Goal: Information Seeking & Learning: Understand process/instructions

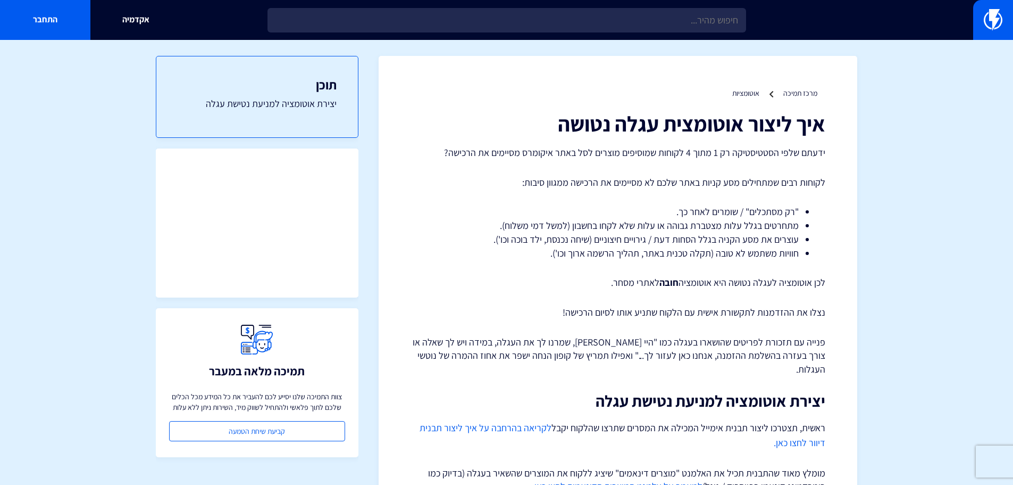
drag, startPoint x: 911, startPoint y: 309, endPoint x: 903, endPoint y: 60, distance: 249.7
click at [730, 146] on p "ידעתם שלפי הסטטיסטיקה רק 1 מתוך 4 לקוחות שמוסיפים מוצרים לסל באתר איקומרס מסיימ…" at bounding box center [618, 153] width 415 height 14
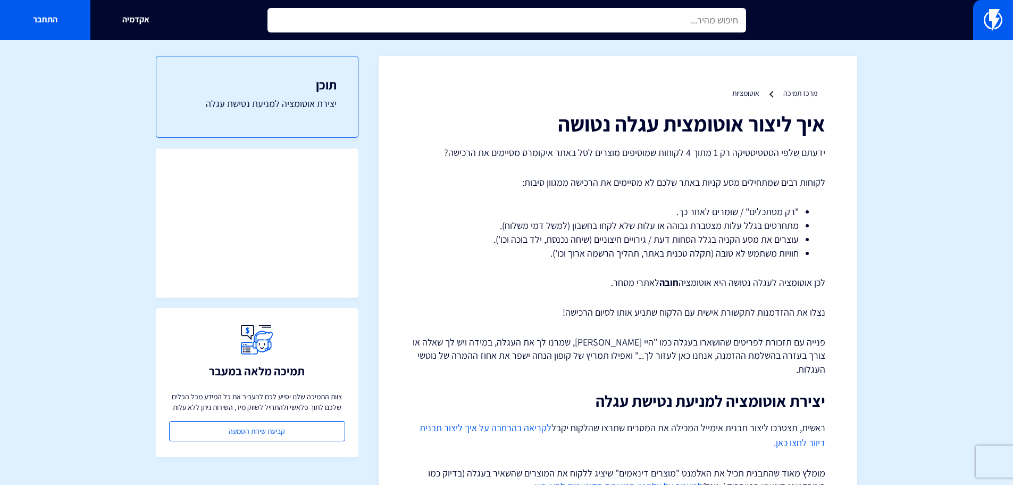
click at [714, 26] on input "text" at bounding box center [507, 20] width 479 height 24
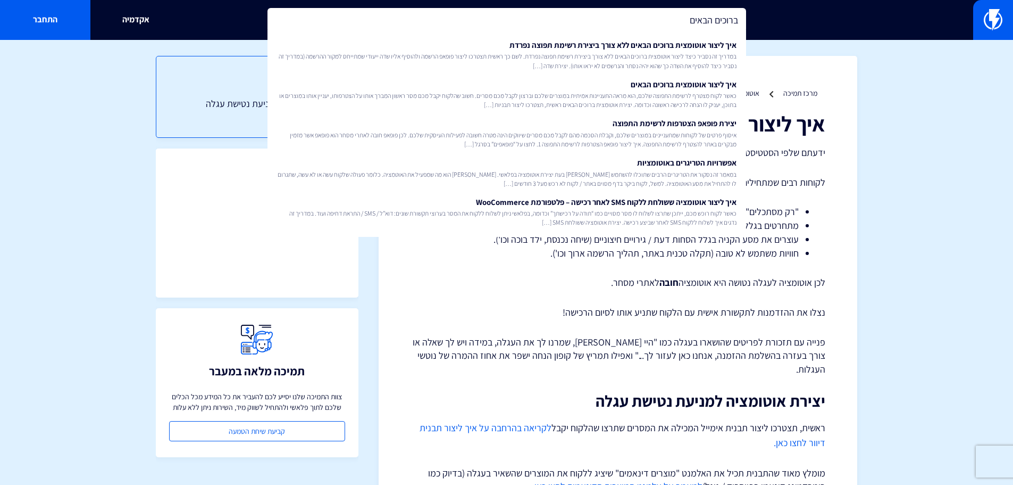
type input "ברוכים הבאים"
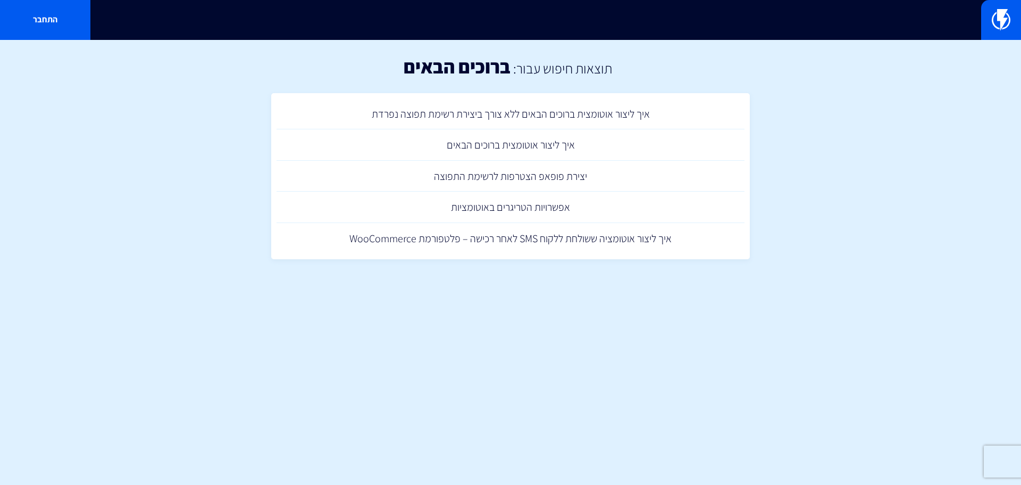
click at [631, 23] on div "התחבר" at bounding box center [510, 20] width 1021 height 40
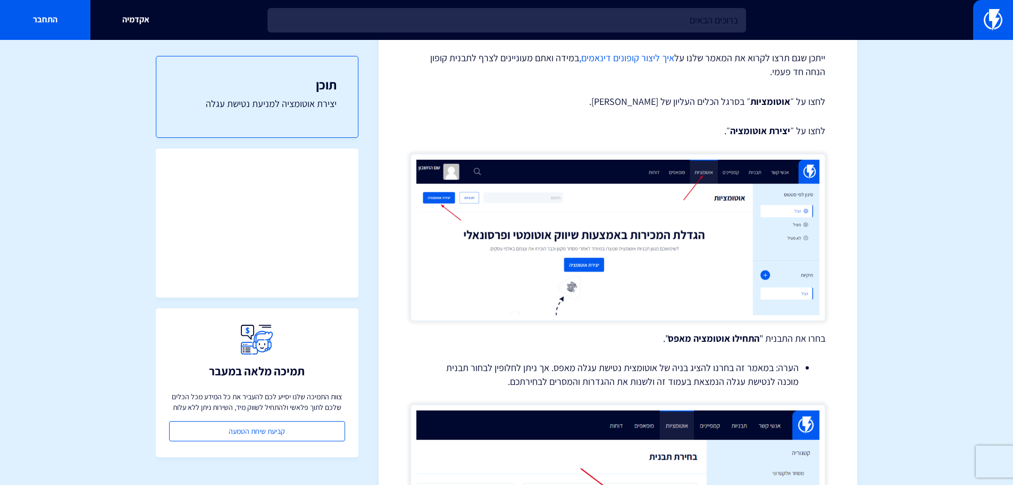
scroll to position [372, 0]
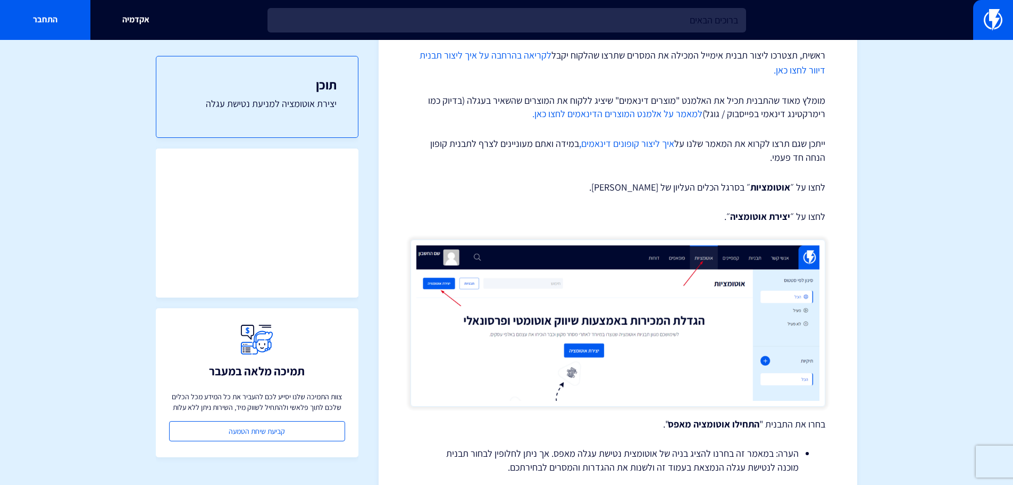
click at [623, 137] on p "ייתכן שגם תרצו לקרוא את המאמר שלנו על איך ליצור קופונים דינאמים, במידה ואתם מעו…" at bounding box center [618, 150] width 415 height 27
click at [626, 137] on link "איך ליצור קופונים דינאמים," at bounding box center [626, 143] width 95 height 12
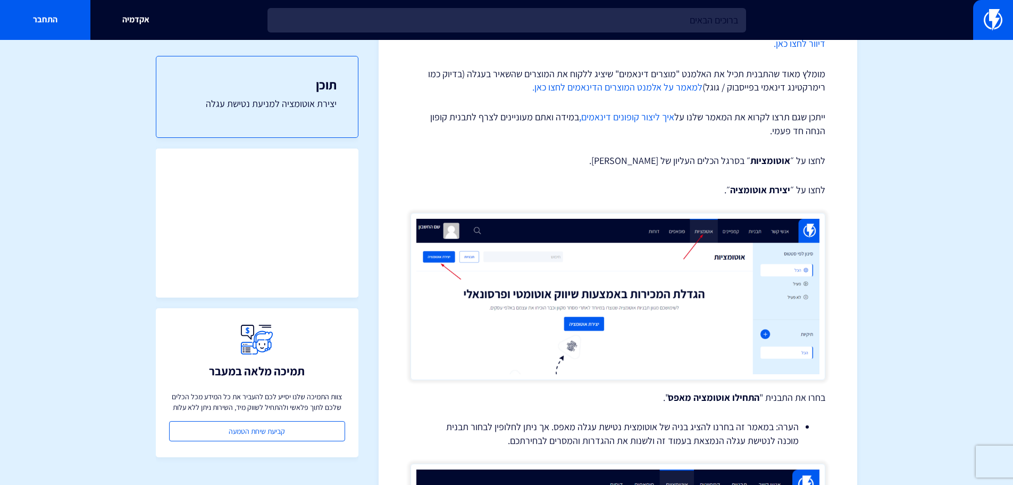
scroll to position [338, 0]
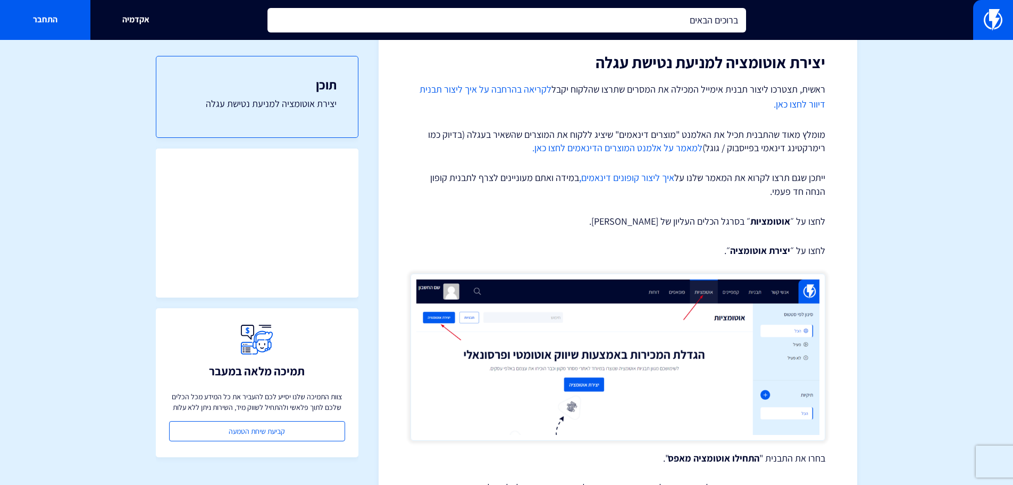
click at [705, 14] on input "ברוכים הבאים" at bounding box center [507, 20] width 479 height 24
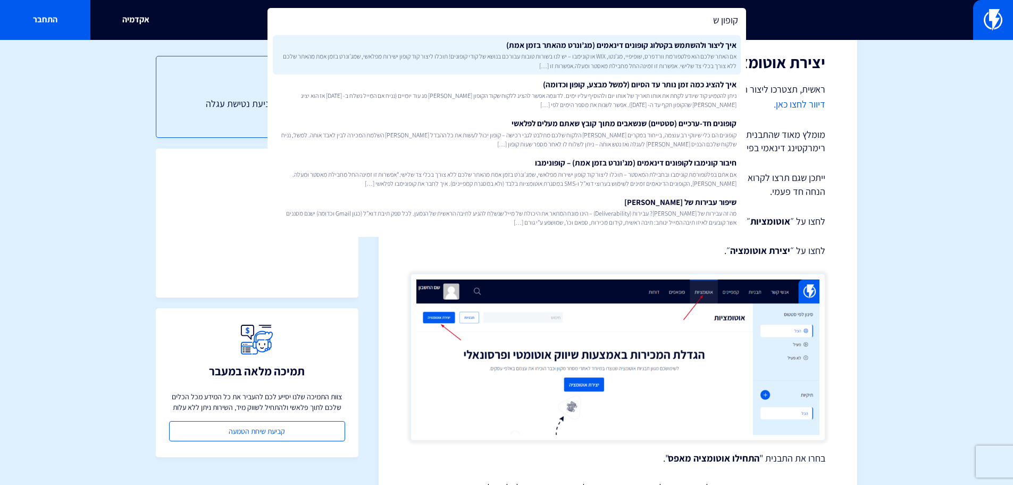
type input "קופון ש"
click at [673, 45] on link "איך ליצור ולהשתמש בקטלוג קופונים דינאמים (מג’ונרט מהאתר בזמן אמת) אם האתר שלכם …" at bounding box center [507, 54] width 468 height 39
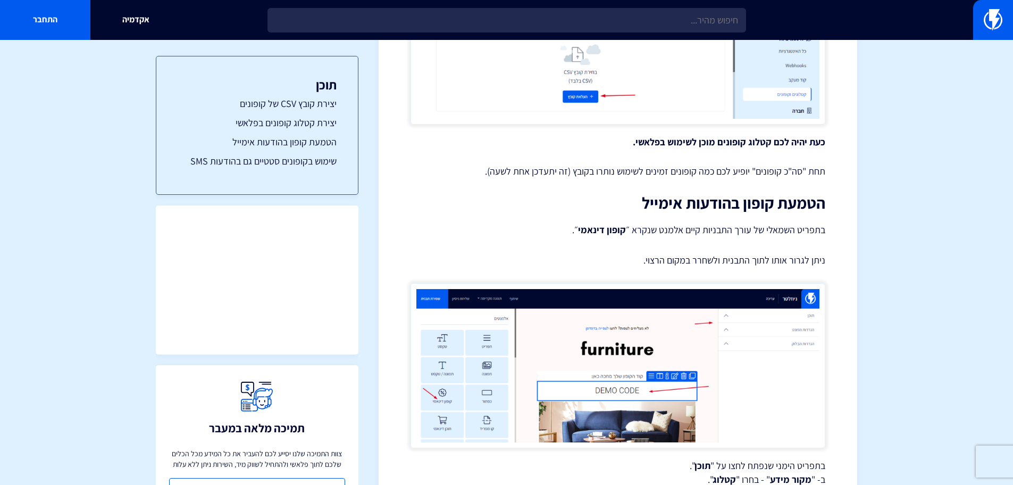
scroll to position [2394, 0]
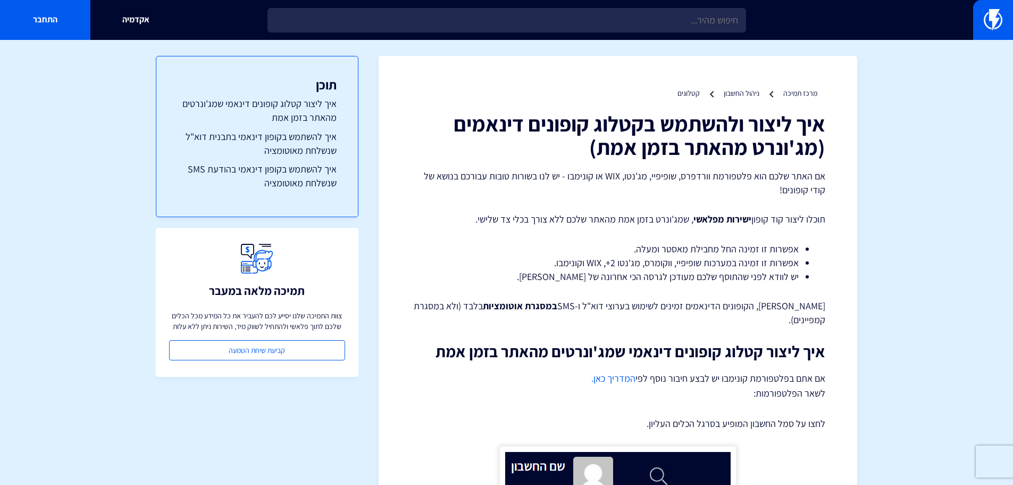
click at [764, 256] on li "אפשרות זו זמינה במערכות שופיפיי, ווקומרס, מג'נטו 2+, WIX וקונימבו." at bounding box center [618, 263] width 362 height 14
click at [651, 261] on li "אפשרות זו זמינה במערכות שופיפיי, ווקומרס, מג'נטו 2+, WIX וקונימבו." at bounding box center [618, 263] width 362 height 14
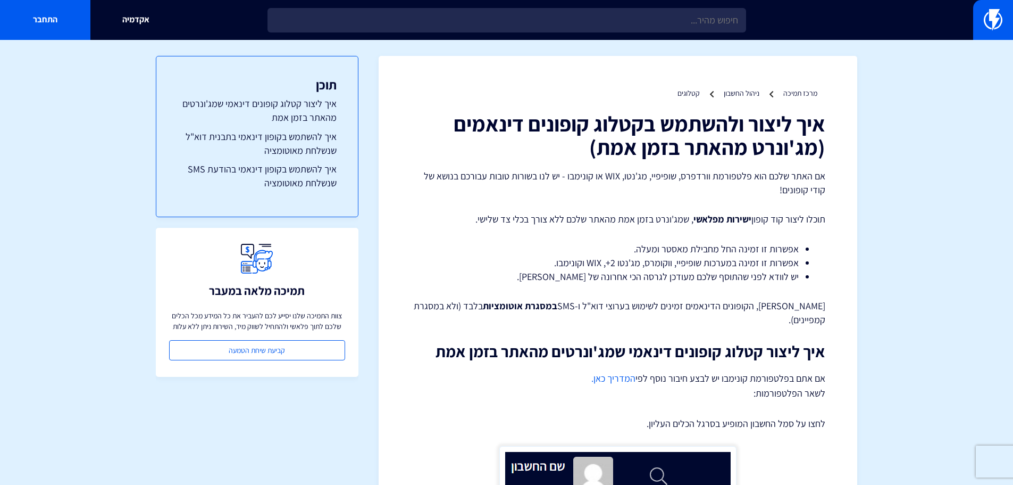
drag, startPoint x: 780, startPoint y: 285, endPoint x: 638, endPoint y: 271, distance: 142.8
click at [638, 271] on li "יש לוודא לפני שהתוסף שלכם מעודכן לגרסה הכי אחרונה של פלאשי." at bounding box center [618, 277] width 362 height 14
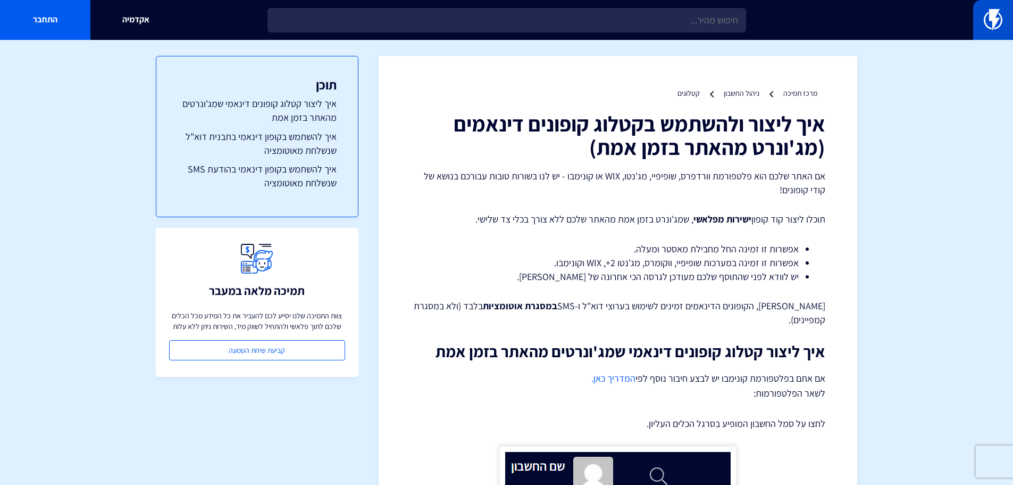
click at [999, 32] on link at bounding box center [994, 20] width 40 height 40
